Goal: Information Seeking & Learning: Find specific fact

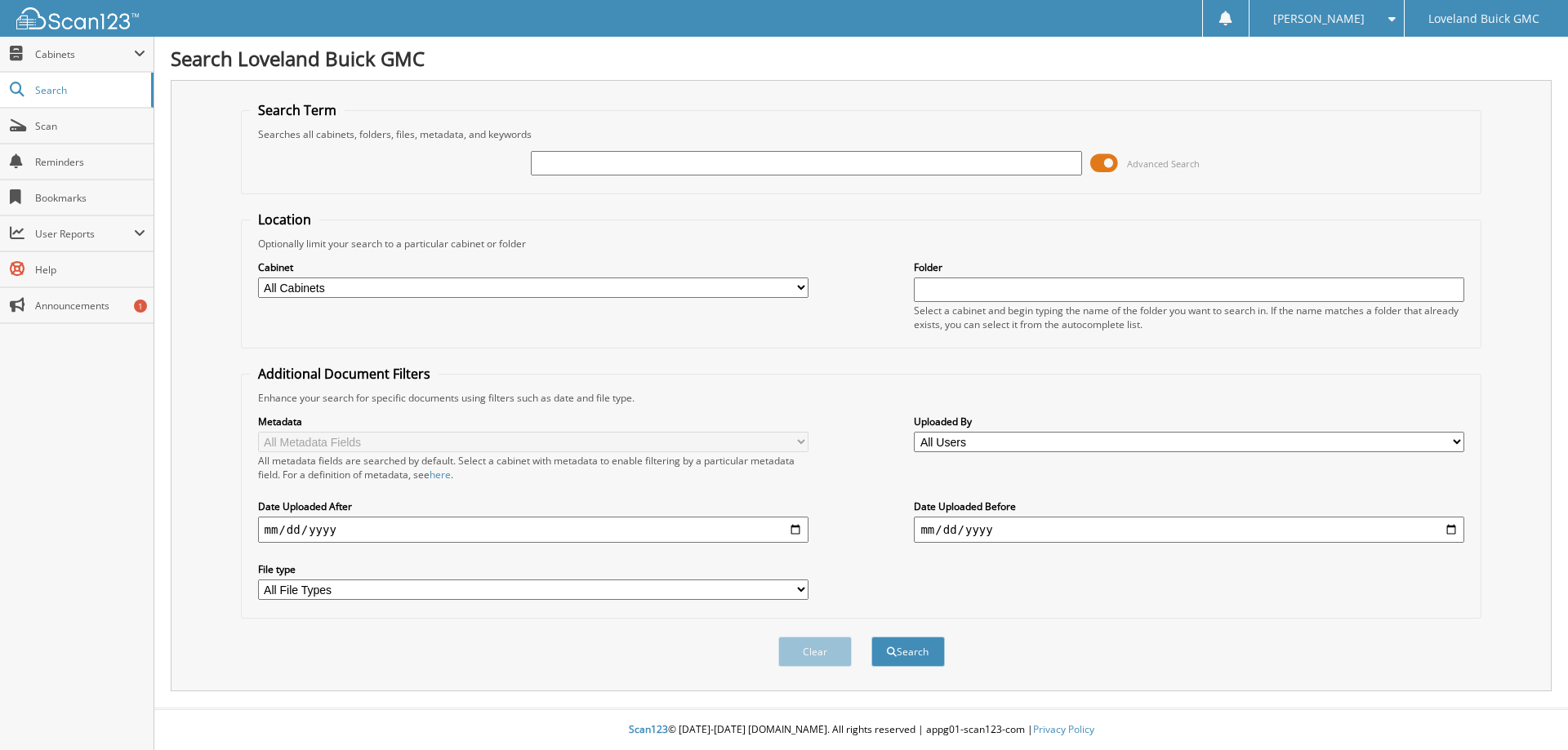
click at [608, 161] on input "text" at bounding box center [806, 163] width 550 height 25
type input "6021133"
click at [871, 637] on button "Search" at bounding box center [908, 651] width 73 height 30
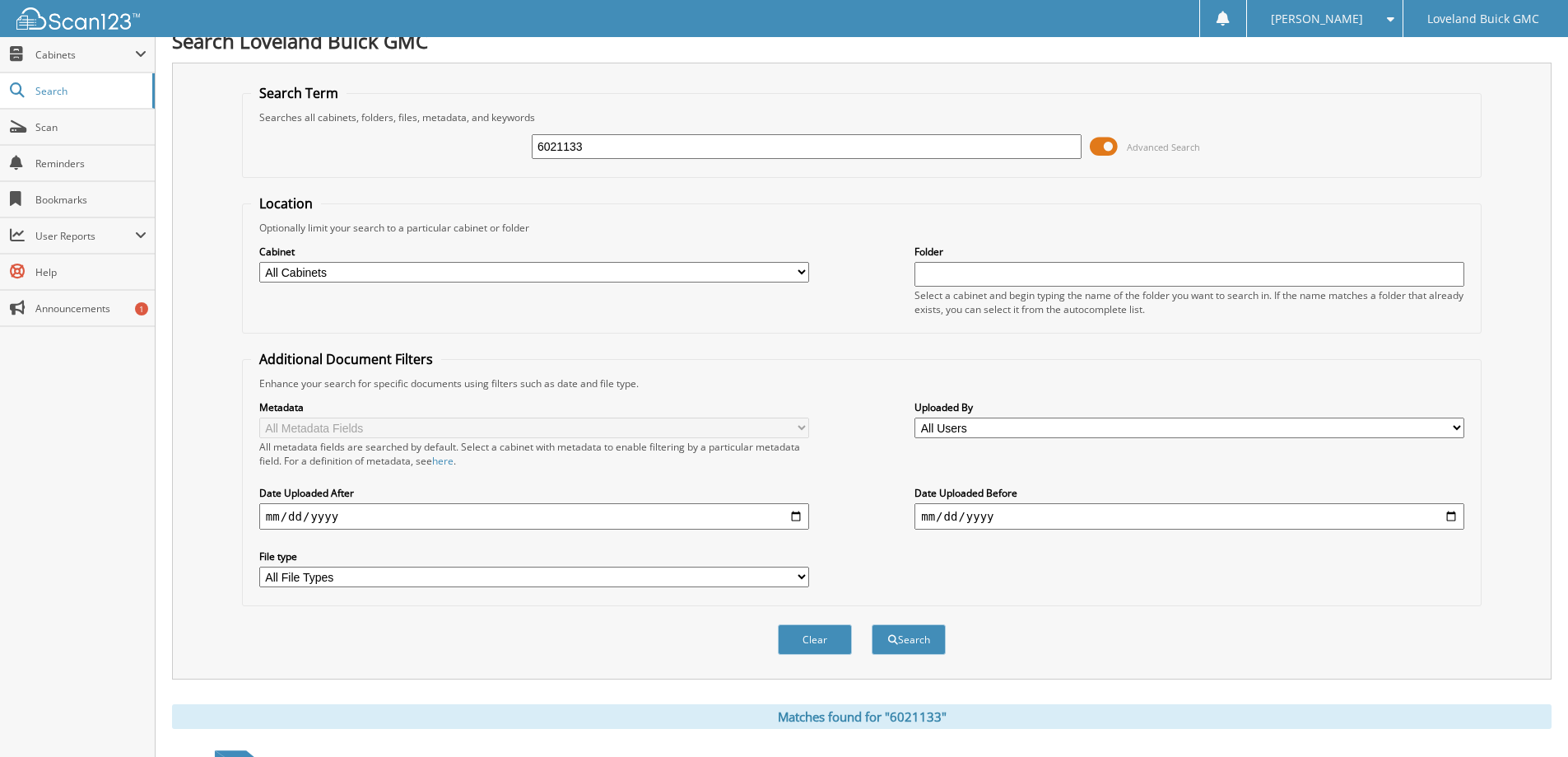
scroll to position [229, 0]
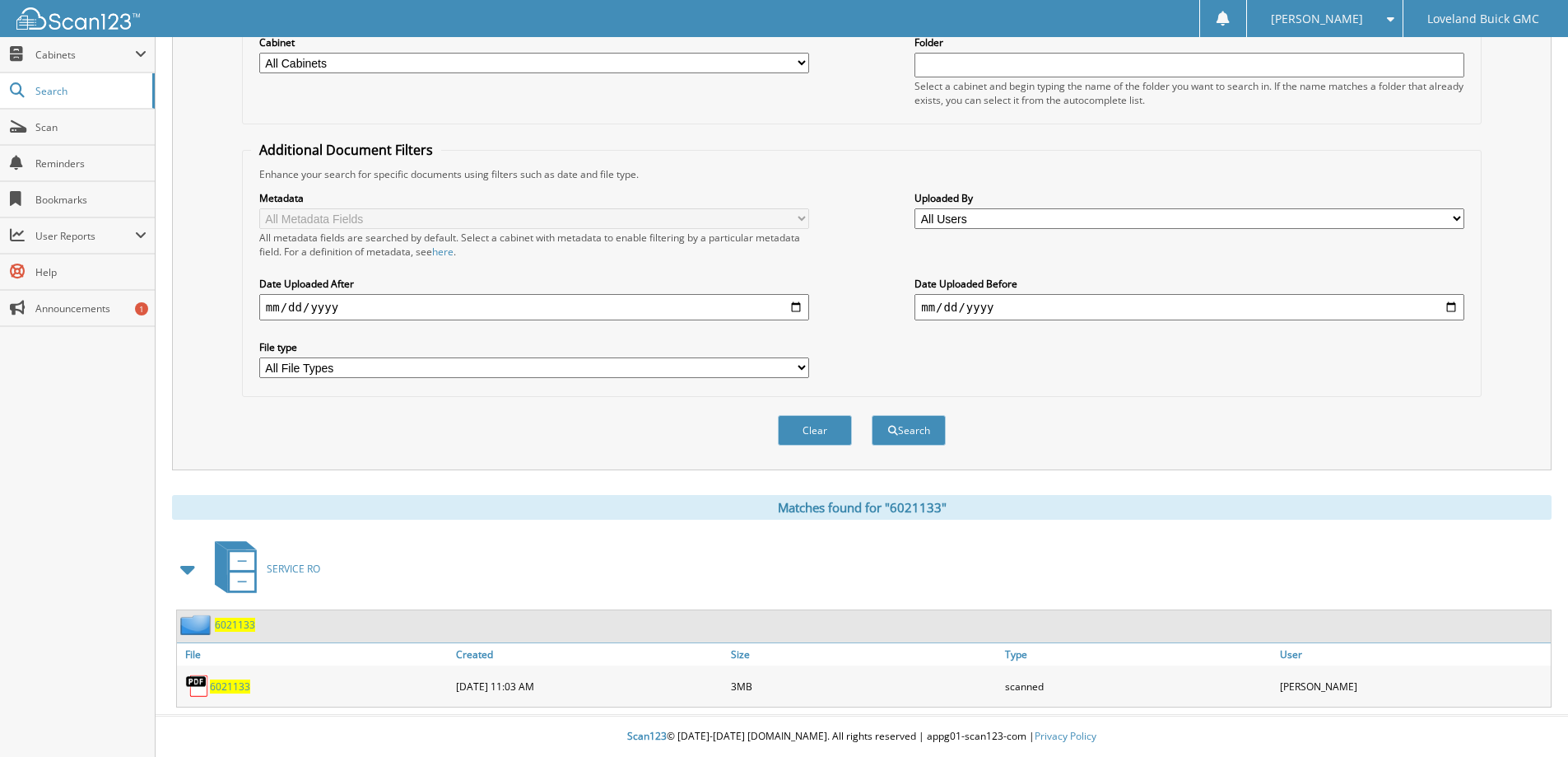
click at [222, 686] on span "6021133" at bounding box center [229, 687] width 40 height 14
